Goal: Information Seeking & Learning: Learn about a topic

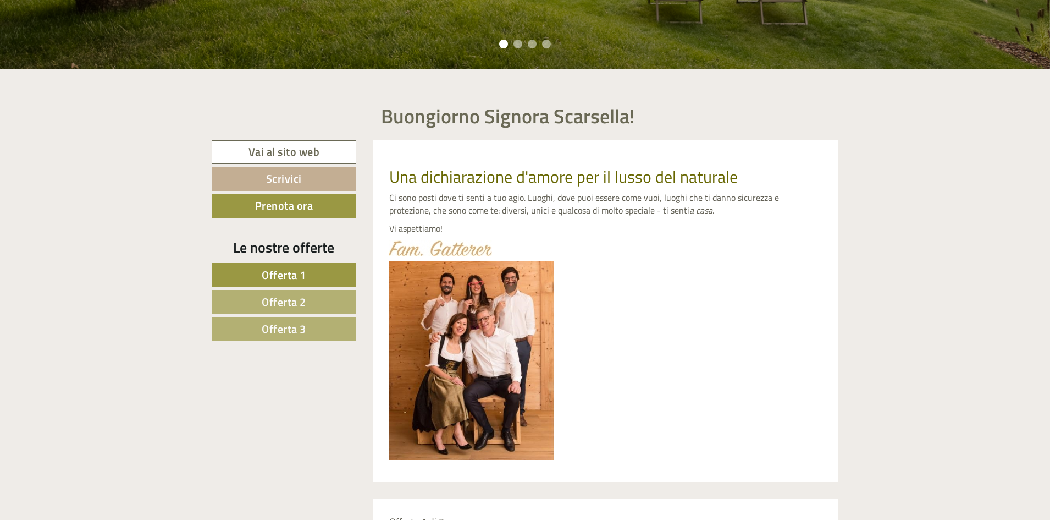
scroll to position [440, 0]
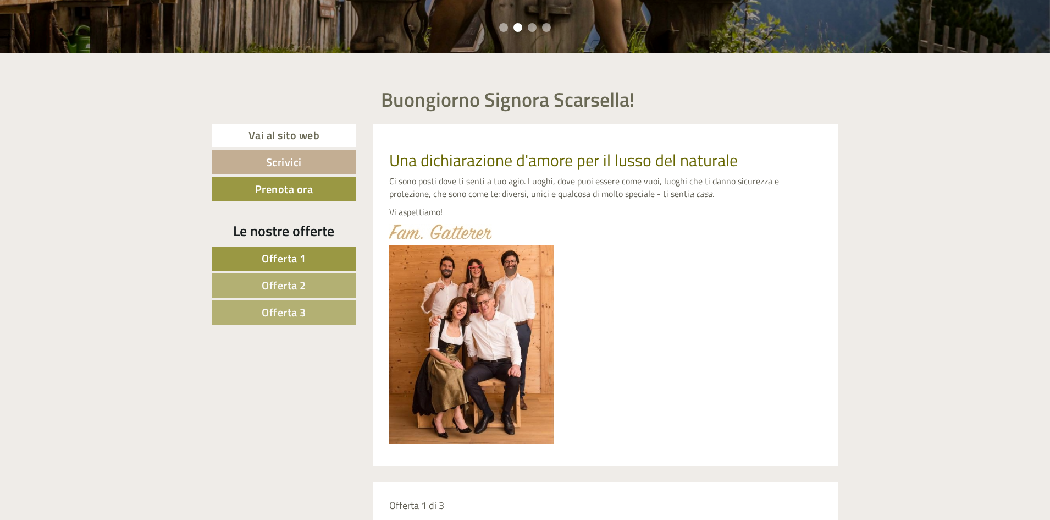
click at [275, 255] on span "Offerta 1" at bounding box center [284, 258] width 45 height 17
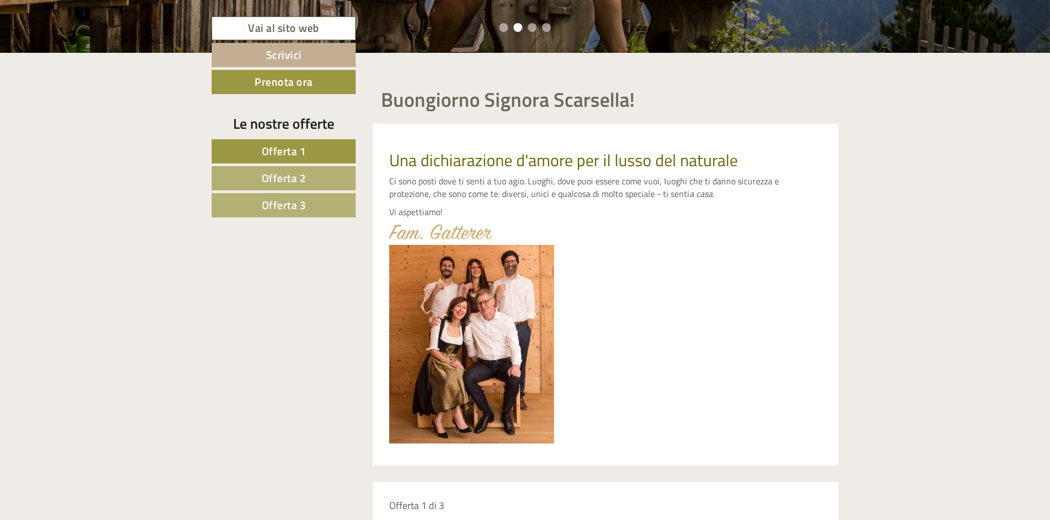
scroll to position [922, 0]
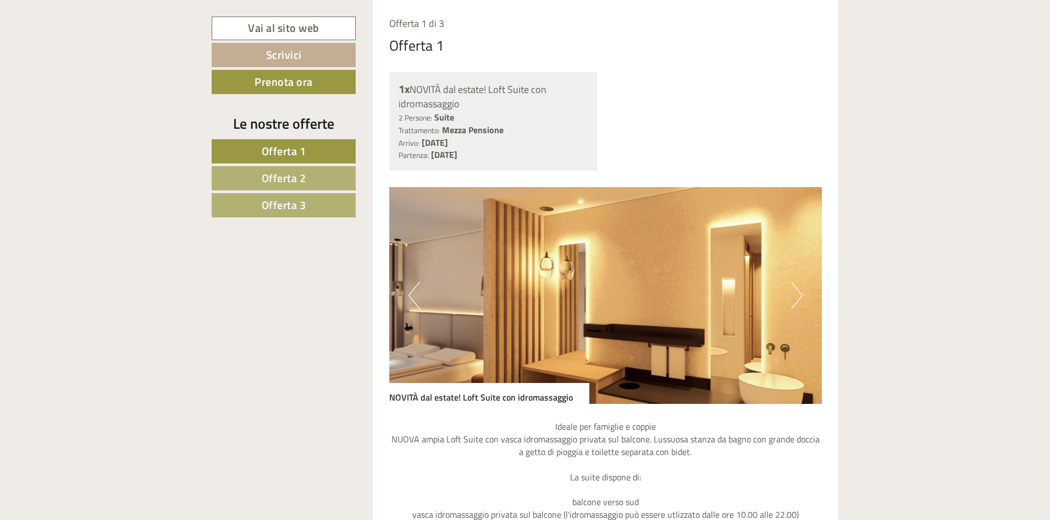
click at [793, 300] on button "Next" at bounding box center [797, 295] width 12 height 27
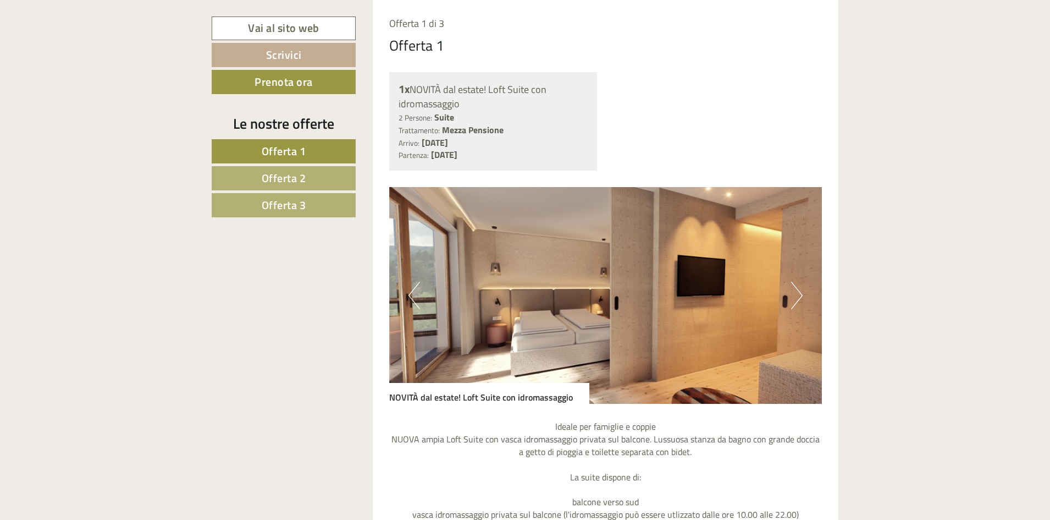
click at [799, 294] on button "Next" at bounding box center [797, 295] width 12 height 27
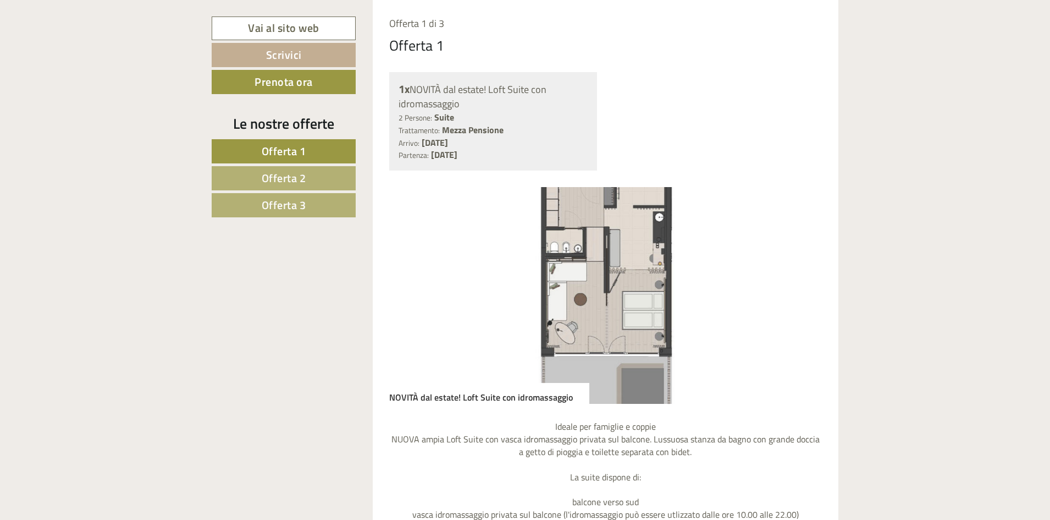
click at [799, 294] on button "Next" at bounding box center [797, 295] width 12 height 27
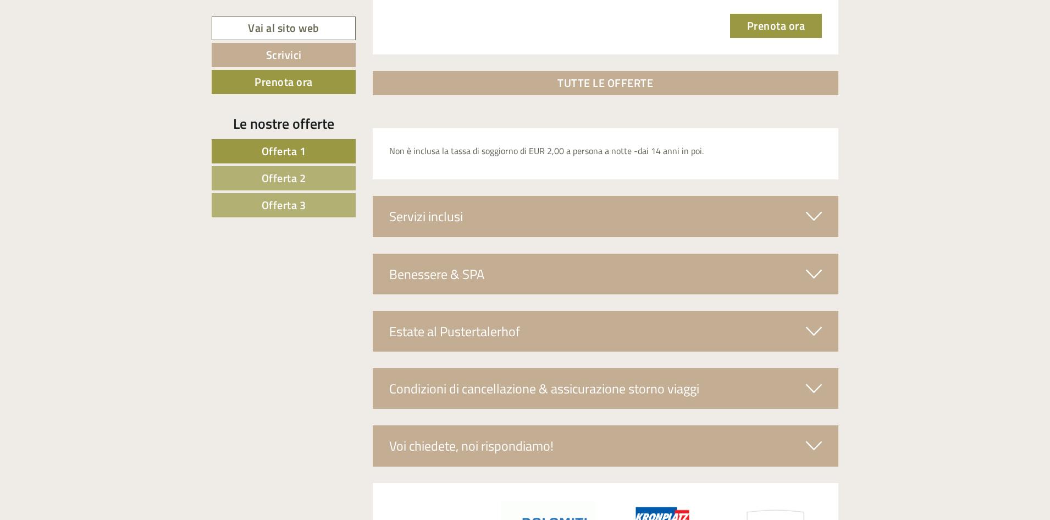
scroll to position [1913, 0]
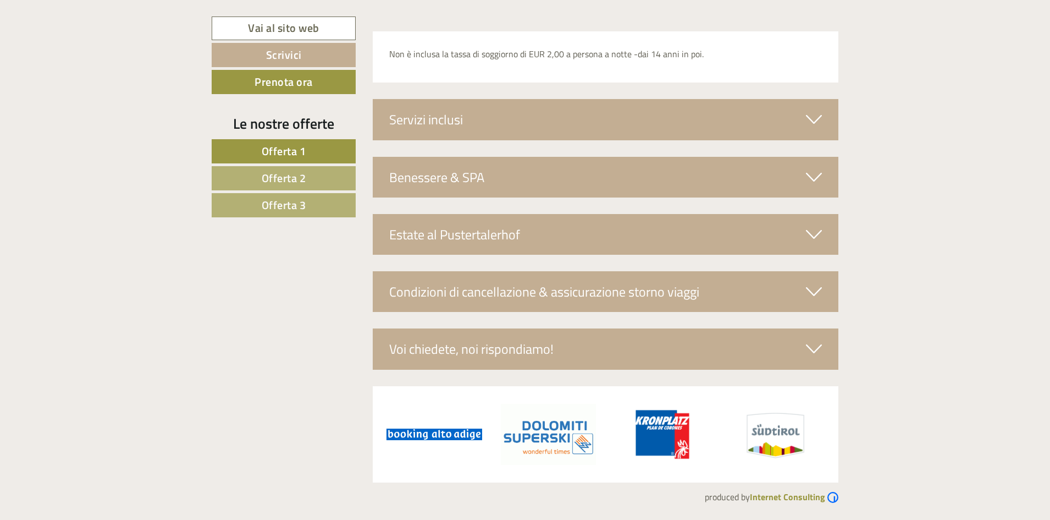
click at [253, 174] on link "Offerta 2" at bounding box center [284, 178] width 144 height 24
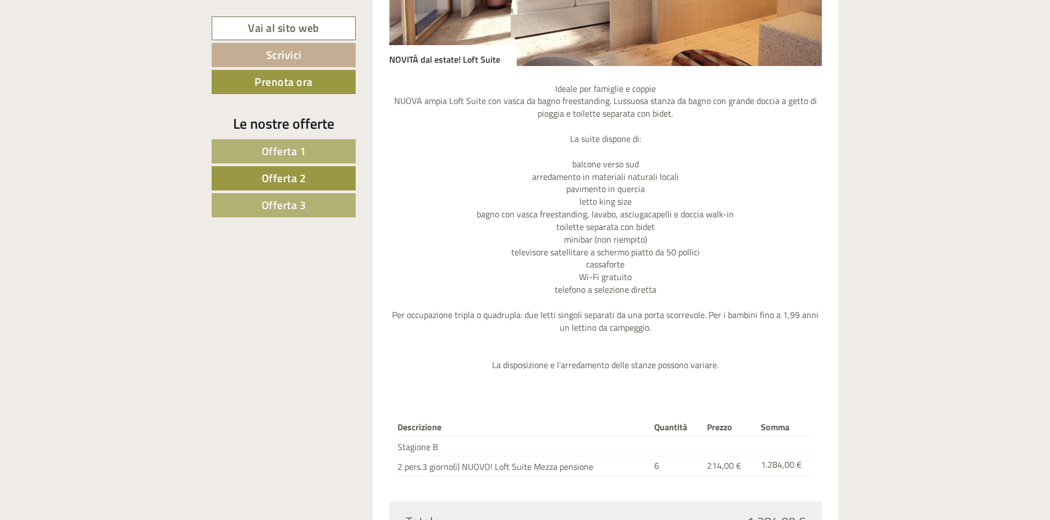
scroll to position [1361, 0]
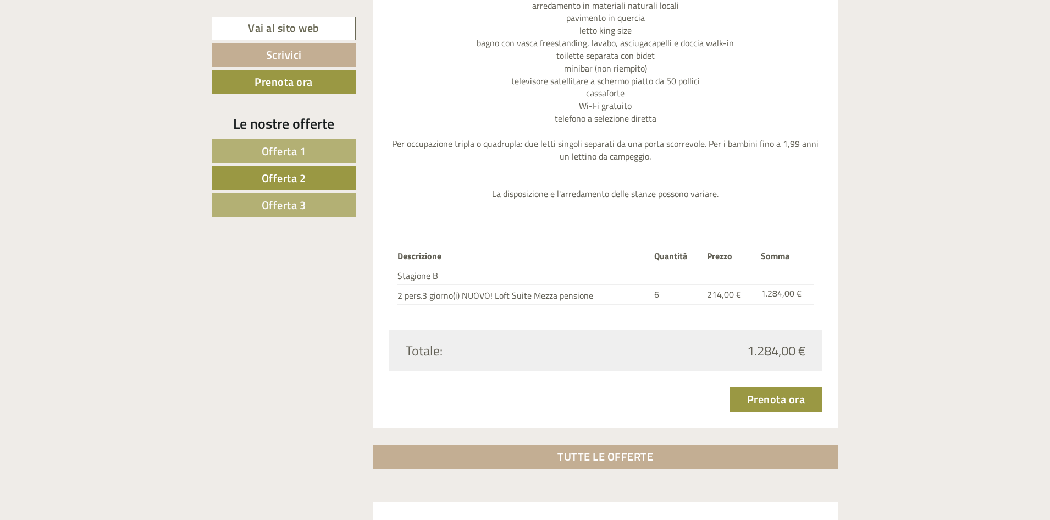
click at [299, 207] on span "Offerta 3" at bounding box center [284, 204] width 45 height 17
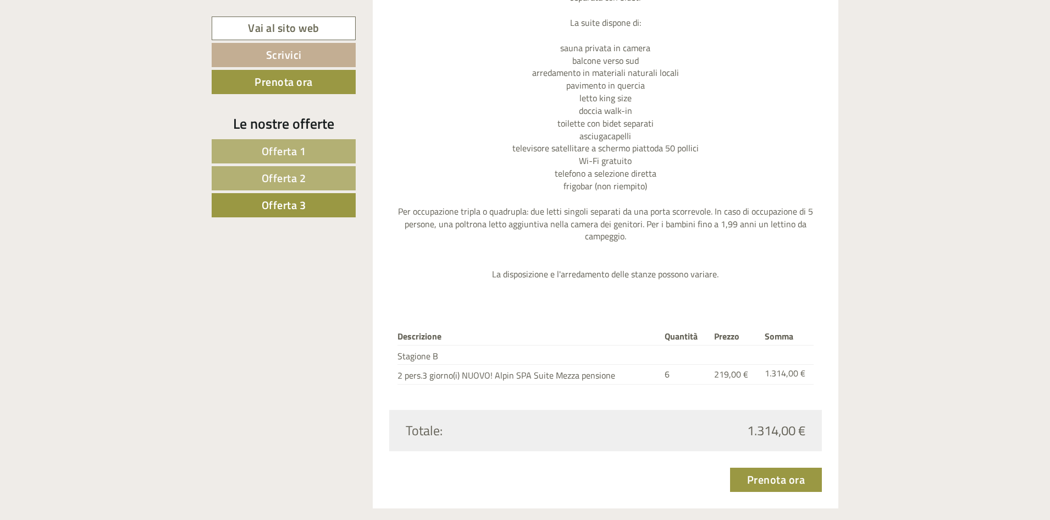
click at [268, 178] on span "Offerta 2" at bounding box center [284, 177] width 45 height 17
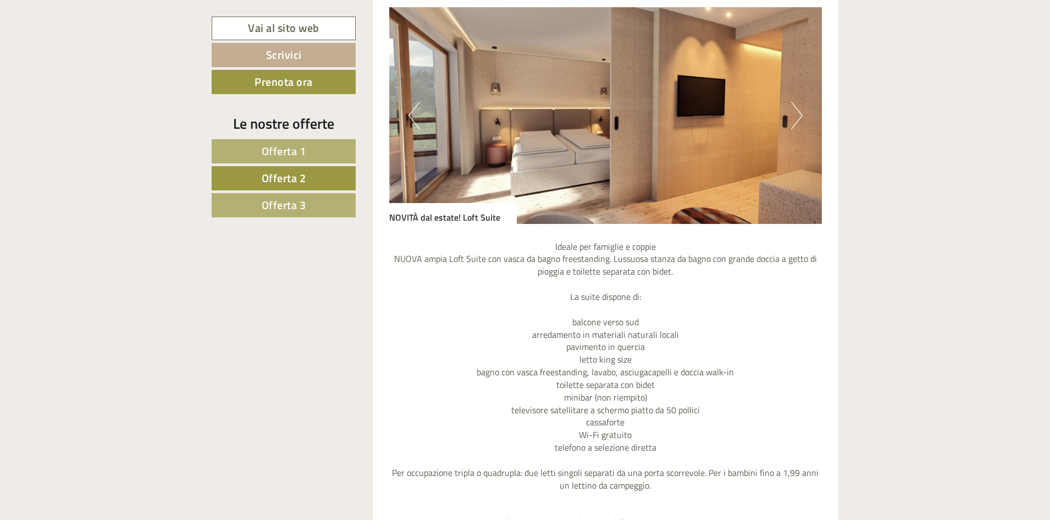
scroll to position [1086, 0]
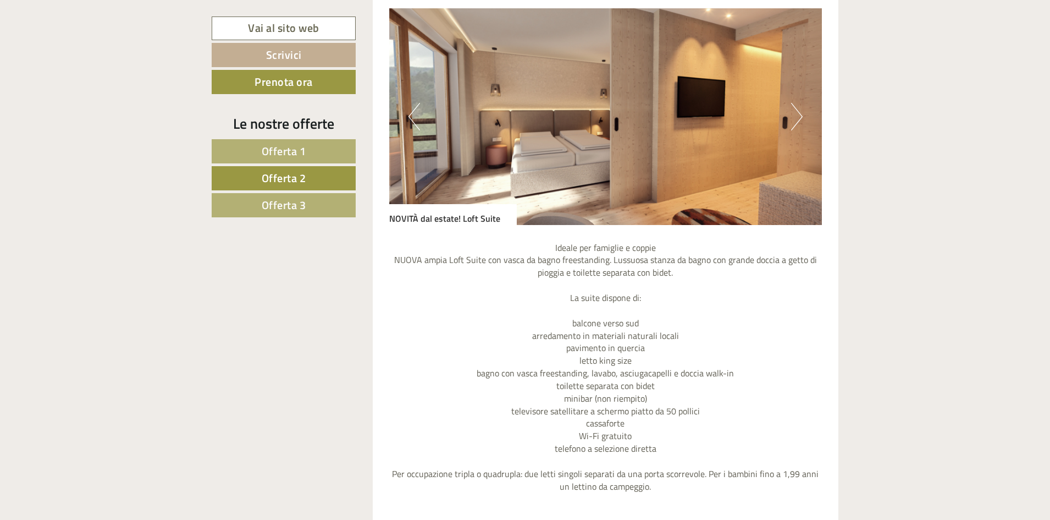
click at [804, 109] on img at bounding box center [605, 116] width 433 height 217
click at [796, 114] on button "Next" at bounding box center [797, 116] width 12 height 27
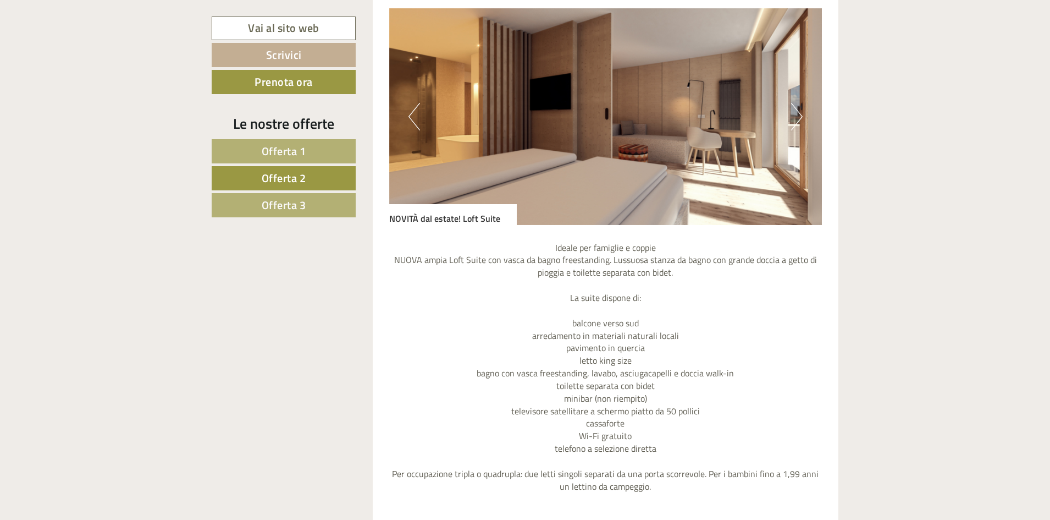
click at [796, 114] on button "Next" at bounding box center [797, 116] width 12 height 27
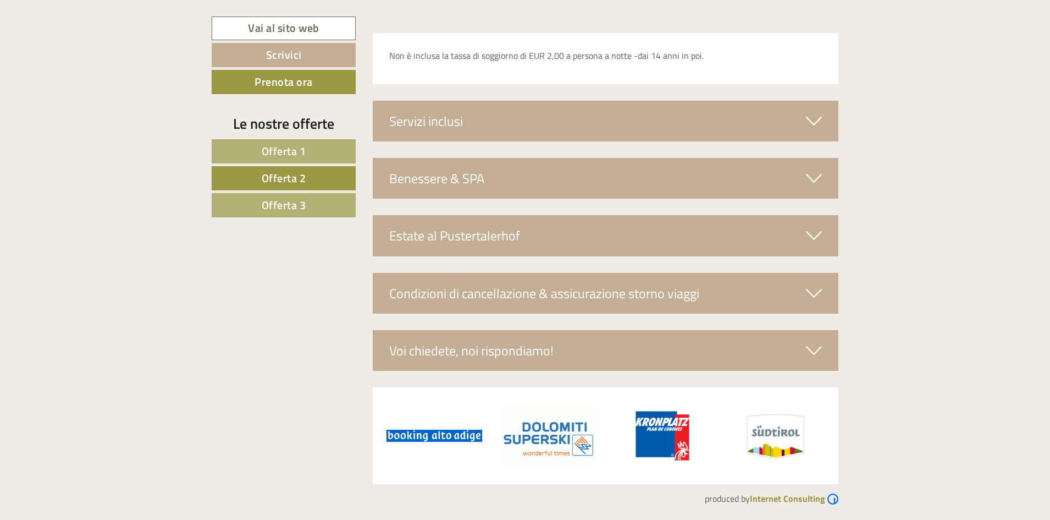
scroll to position [1887, 0]
